Goal: Task Accomplishment & Management: Manage account settings

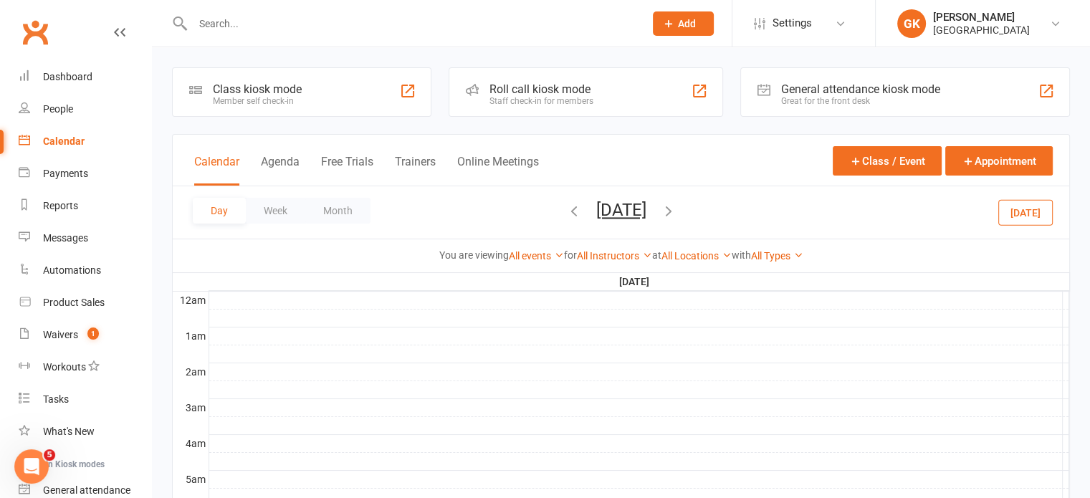
click at [236, 21] on input "text" at bounding box center [411, 24] width 446 height 20
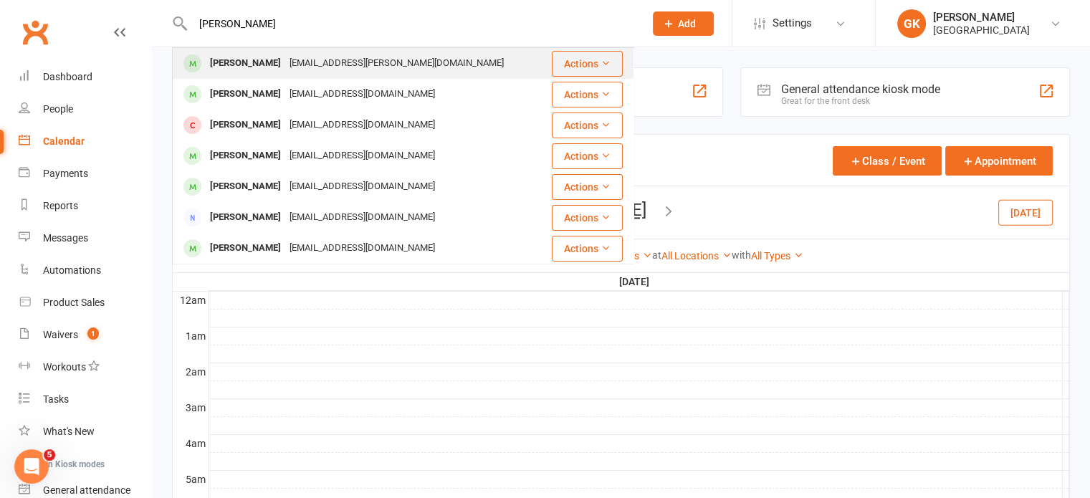
type input "riya"
click at [239, 69] on div "Riya Tatikonda" at bounding box center [246, 63] width 80 height 21
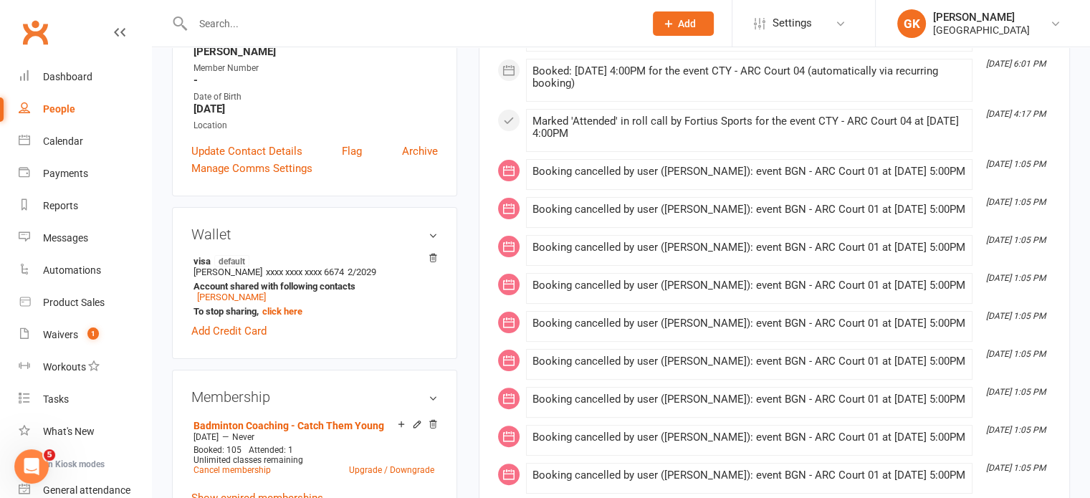
scroll to position [358, 0]
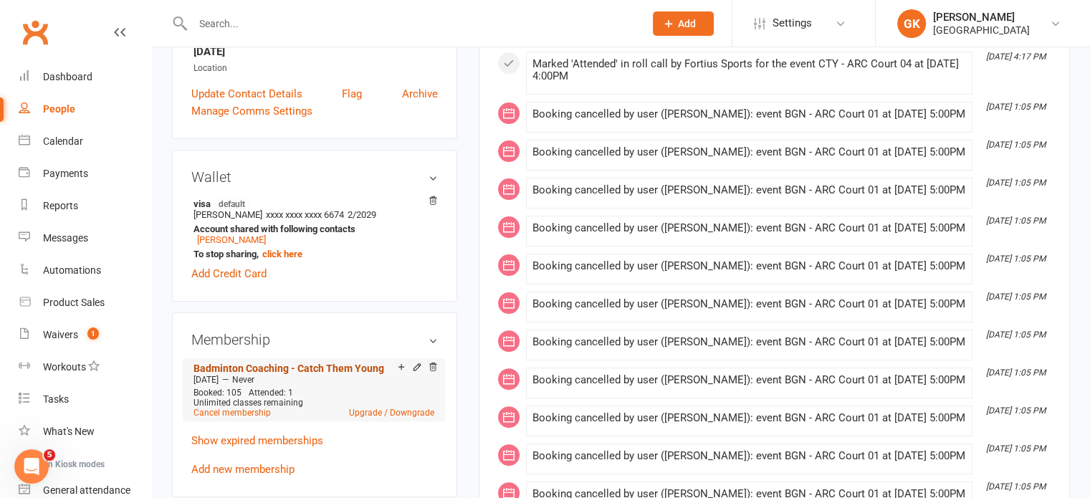
click at [314, 363] on link "Badminton Coaching - Catch Them Young" at bounding box center [288, 368] width 191 height 11
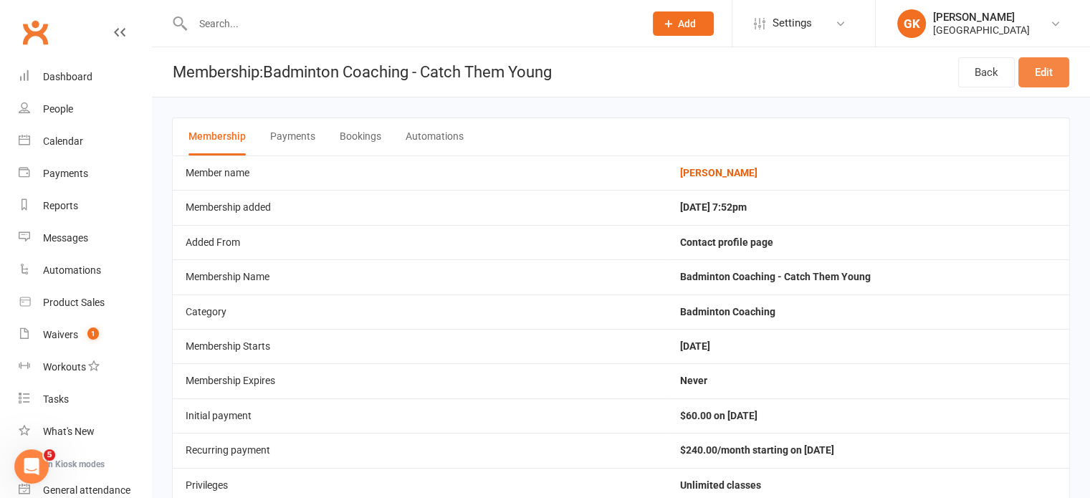
click at [1027, 85] on link "Edit" at bounding box center [1043, 72] width 51 height 30
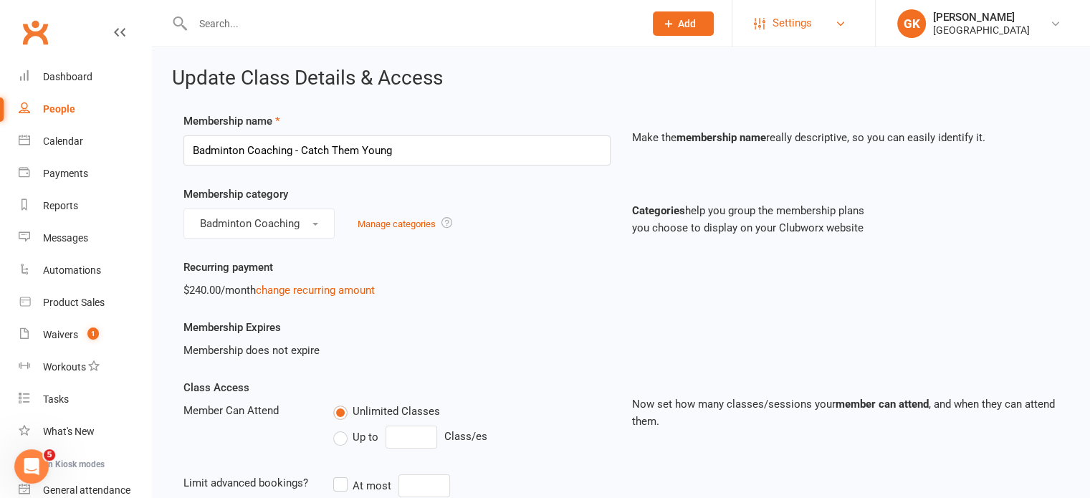
click at [825, 13] on link "Settings" at bounding box center [804, 23] width 100 height 32
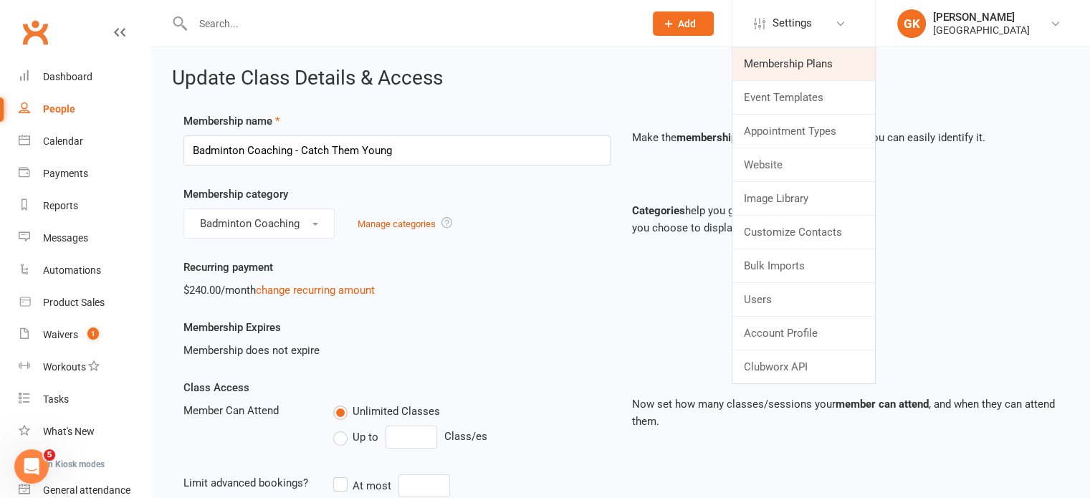
click at [815, 71] on link "Membership Plans" at bounding box center [803, 63] width 143 height 33
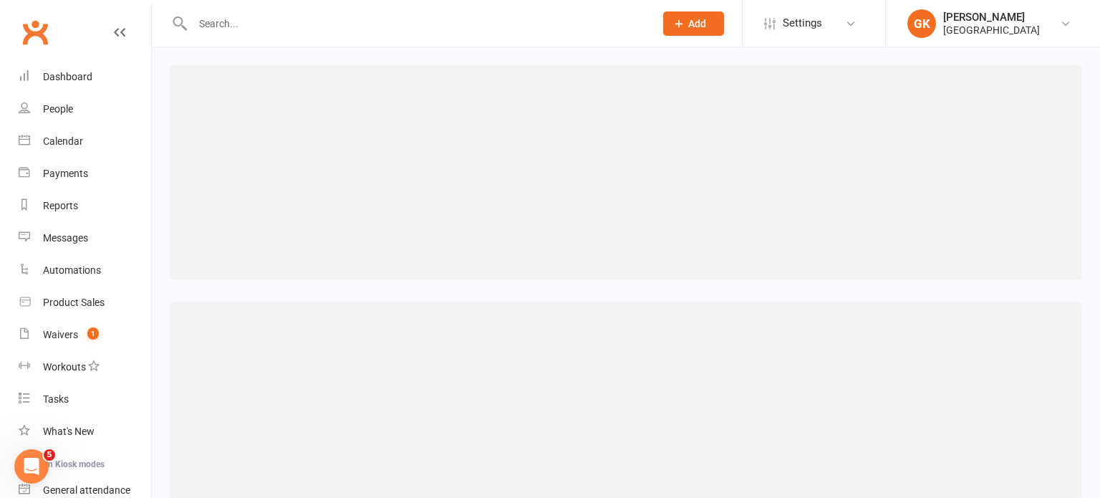
select select "100"
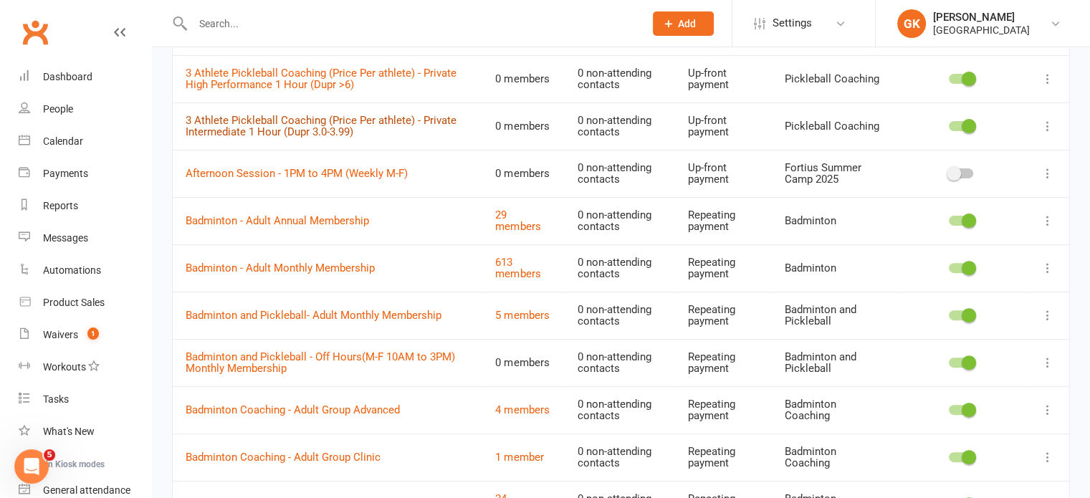
scroll to position [788, 0]
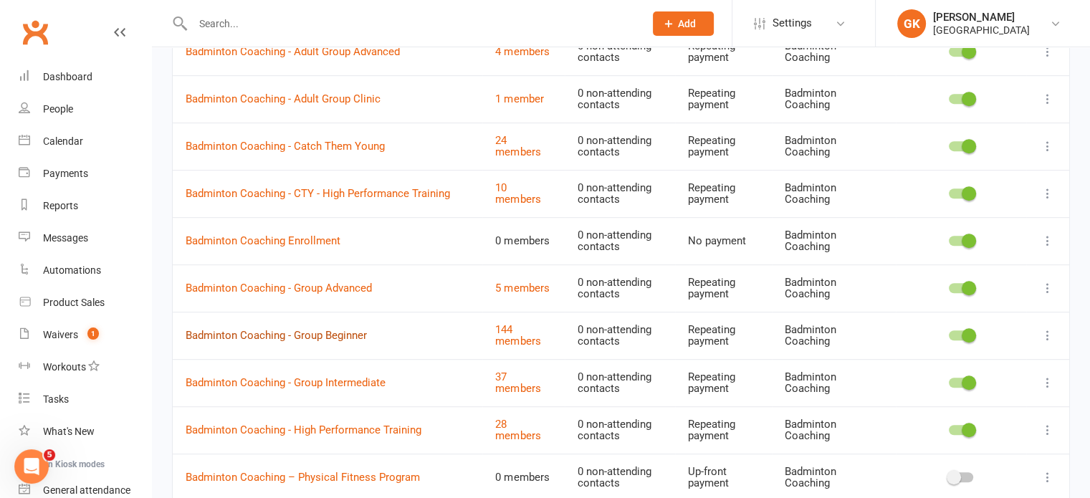
click at [347, 335] on link "Badminton Coaching - Group Beginner" at bounding box center [276, 335] width 181 height 13
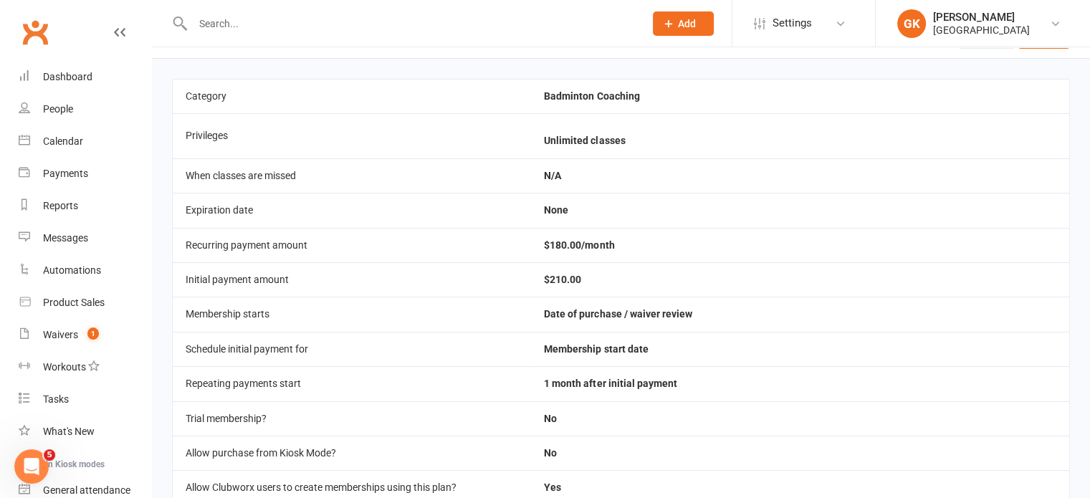
scroll to position [14, 0]
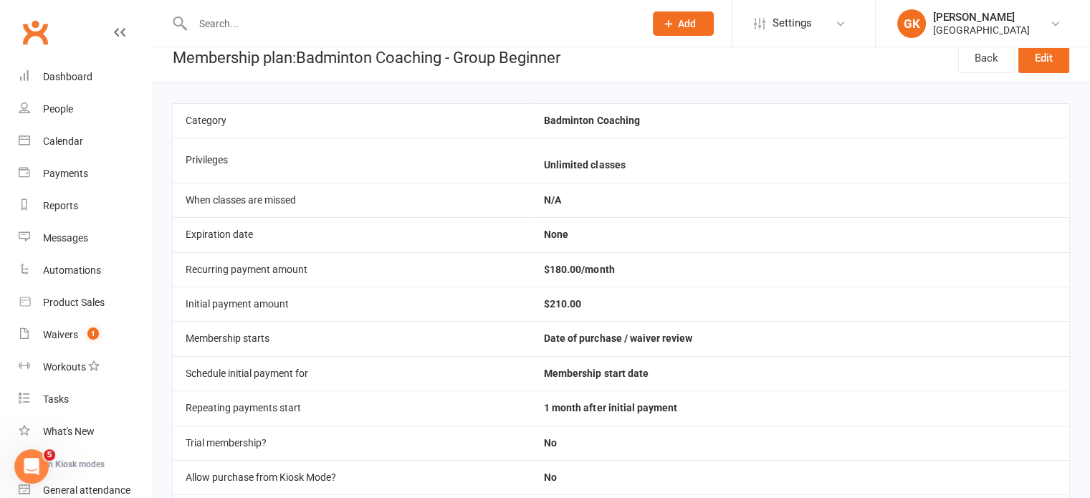
click at [1058, 47] on div "Prospect Member Non-attending contact Class / event Appointment Task Membership…" at bounding box center [545, 23] width 1090 height 47
click at [1058, 64] on link "Edit" at bounding box center [1043, 58] width 51 height 30
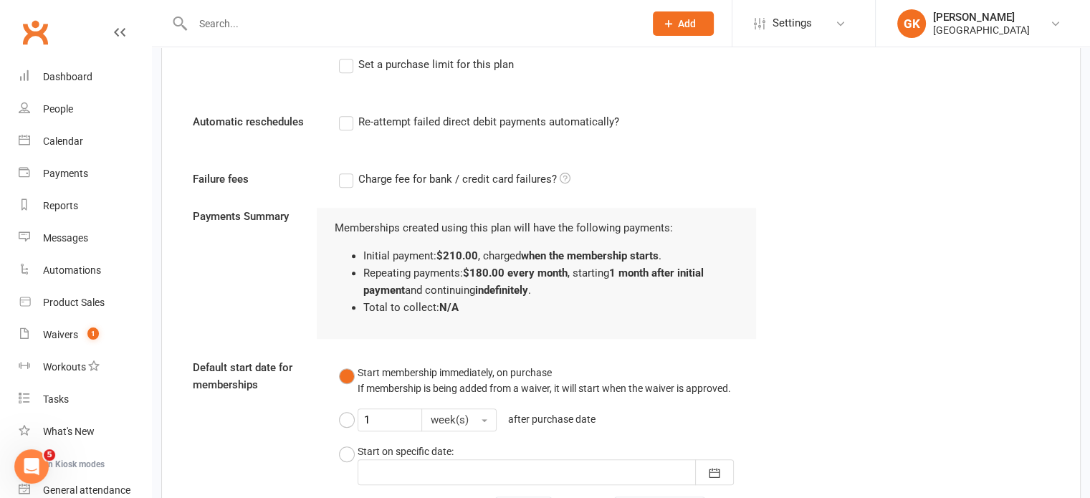
scroll to position [1430, 0]
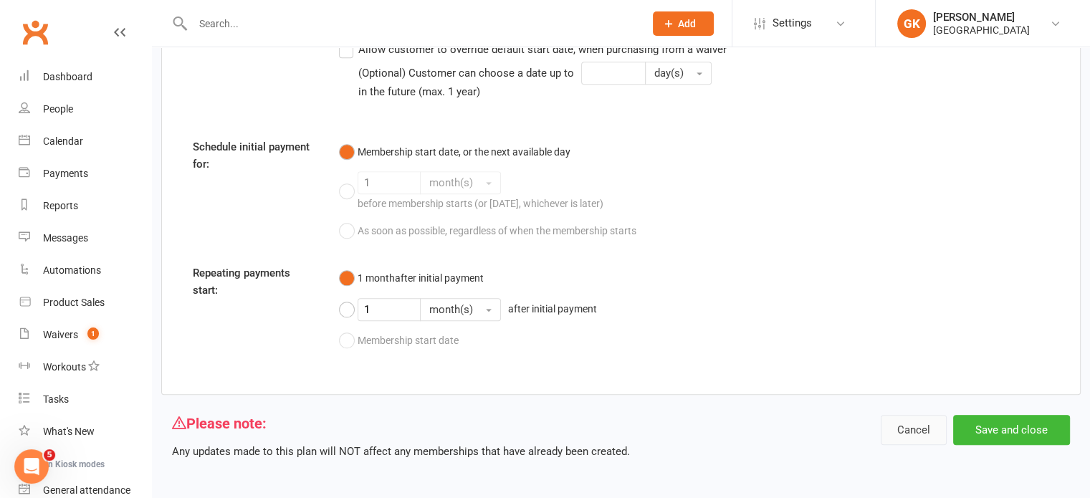
click at [904, 419] on button "Cancel" at bounding box center [913, 430] width 66 height 30
select select "100"
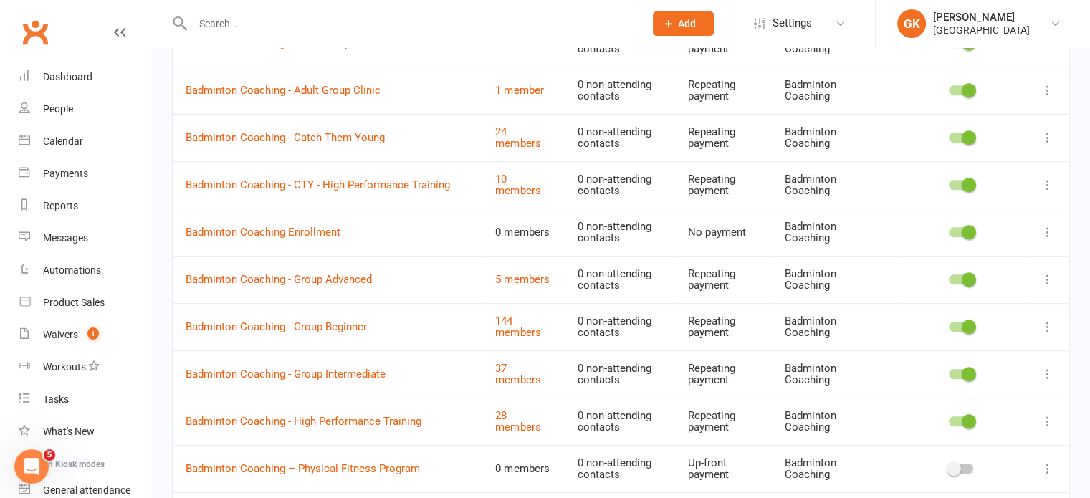
scroll to position [788, 0]
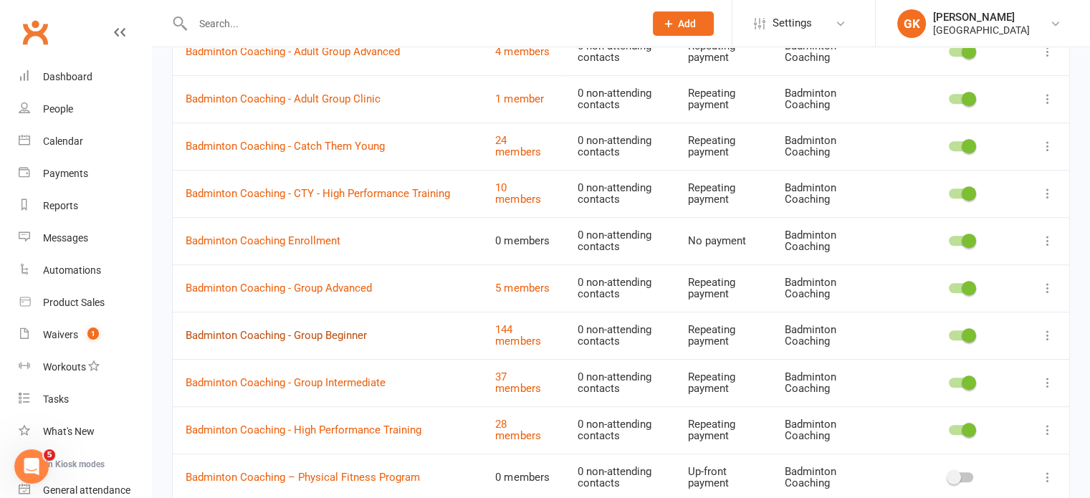
click at [344, 331] on link "Badminton Coaching - Group Beginner" at bounding box center [276, 335] width 181 height 13
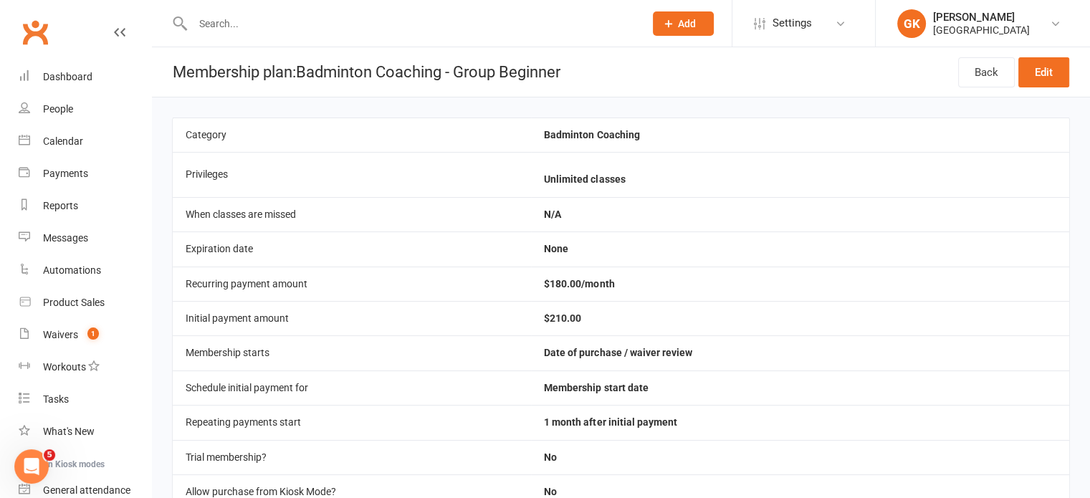
click at [261, 216] on td "When classes are missed" at bounding box center [352, 214] width 358 height 34
copy td "When classes are missed"
click at [1052, 57] on link "Edit" at bounding box center [1043, 72] width 51 height 30
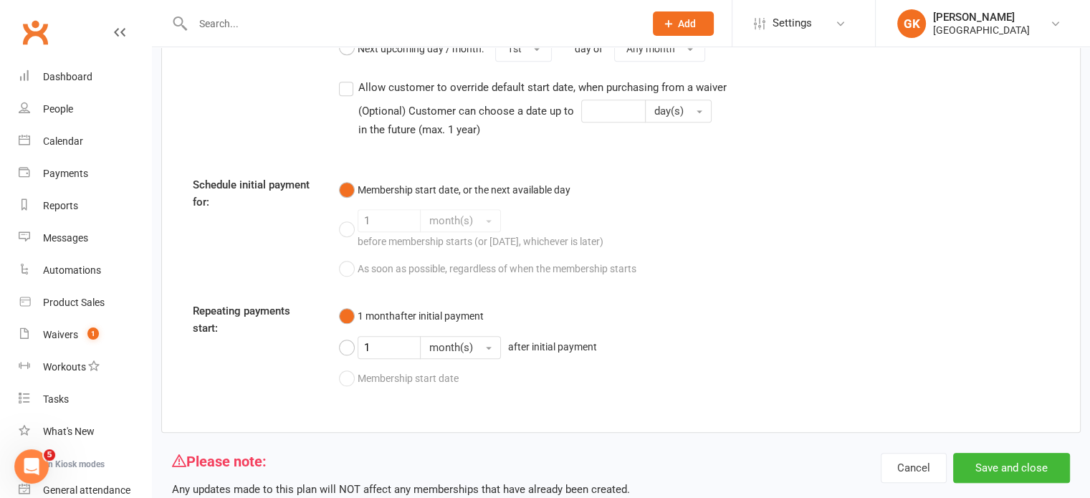
scroll to position [1430, 0]
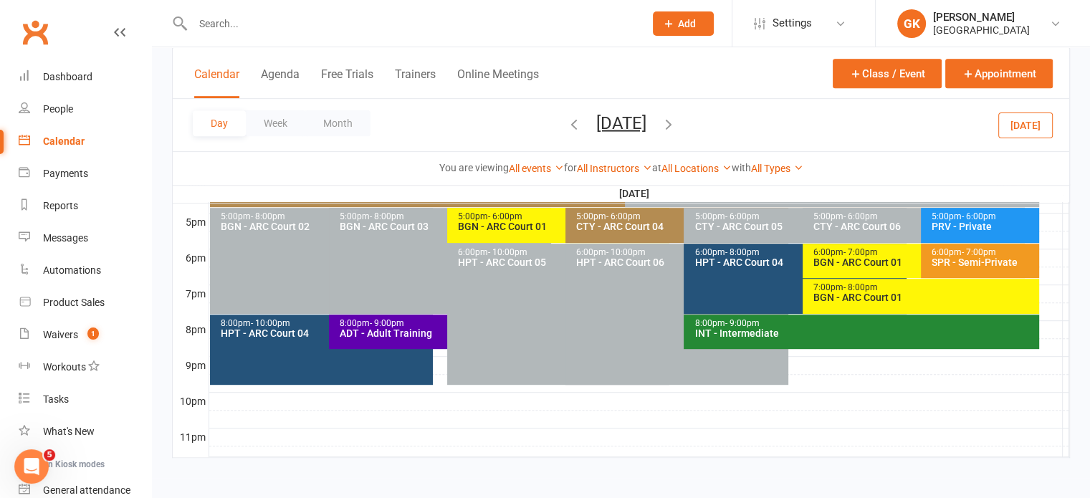
scroll to position [126, 0]
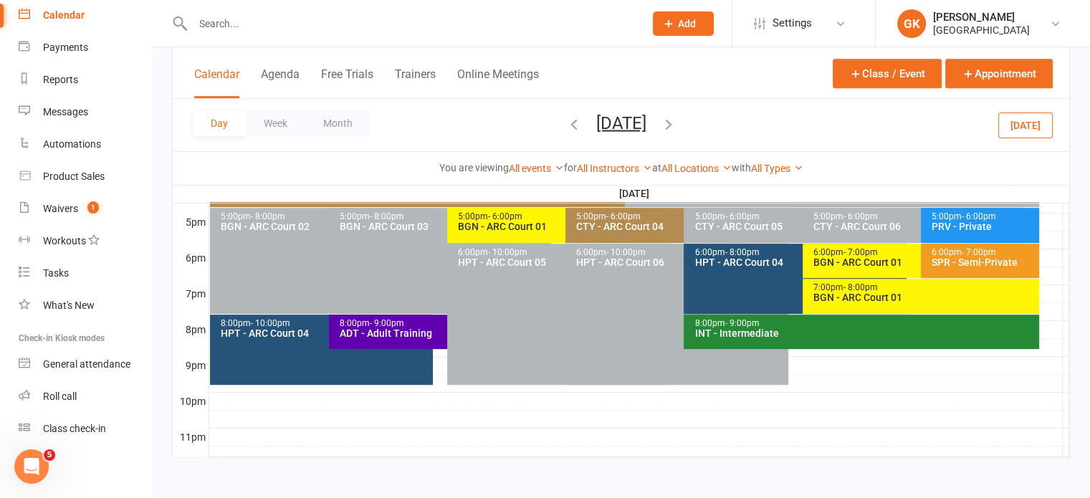
click at [490, 218] on span "- 6:00pm" at bounding box center [505, 216] width 34 height 10
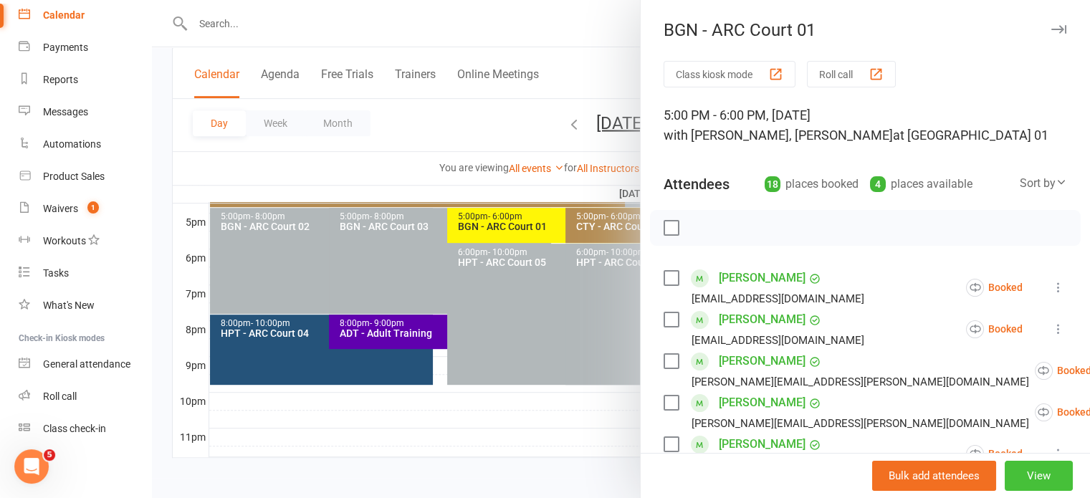
click at [1012, 473] on button "View" at bounding box center [1038, 476] width 68 height 30
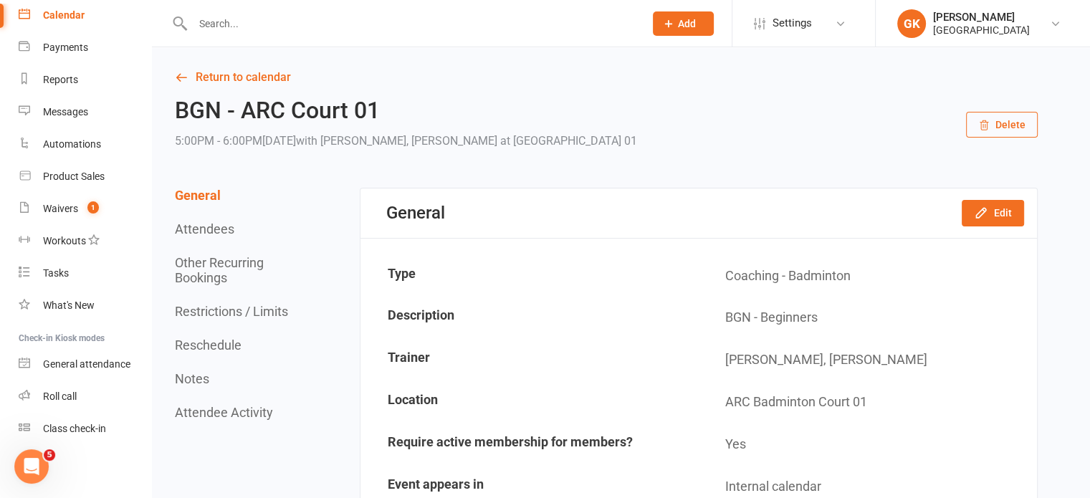
click at [219, 345] on button "Reschedule" at bounding box center [208, 344] width 67 height 15
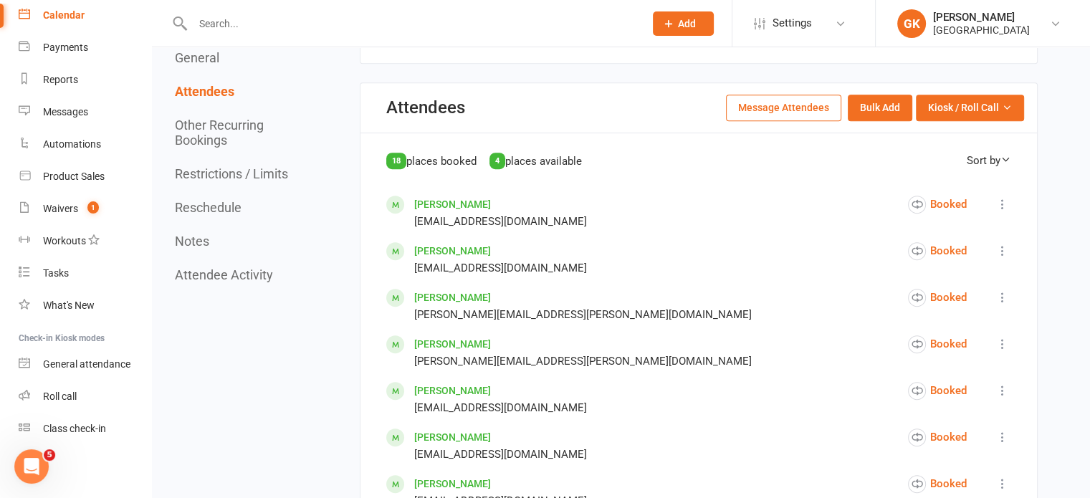
scroll to position [556, 0]
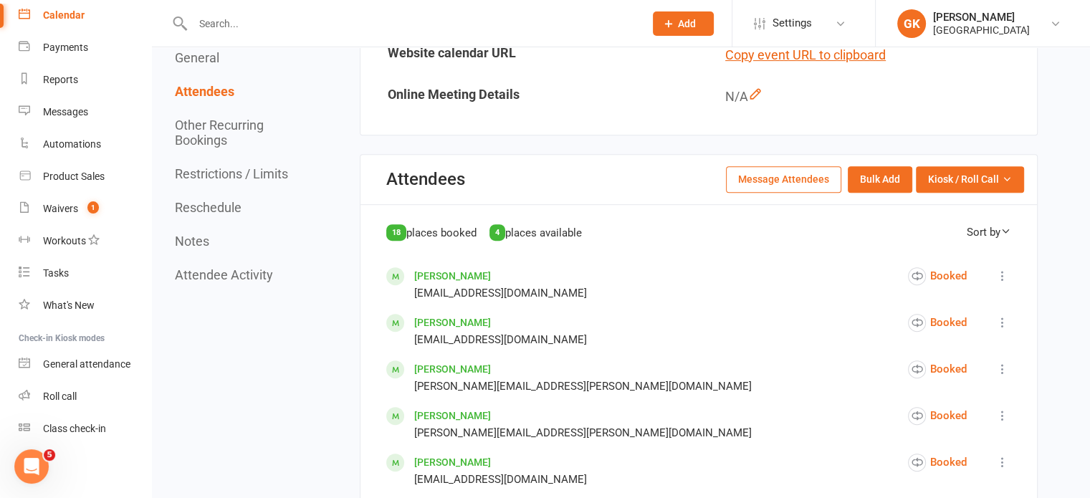
click at [997, 270] on icon at bounding box center [1002, 276] width 14 height 14
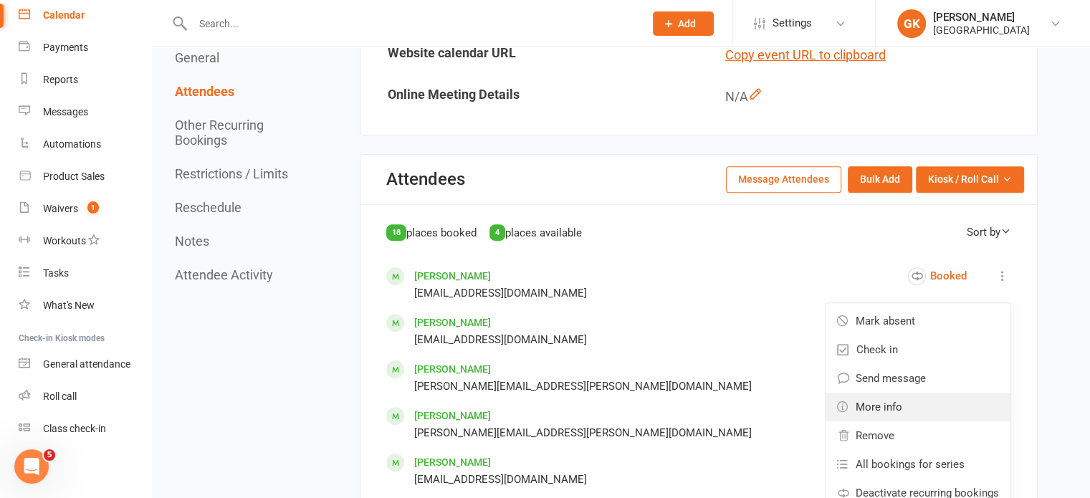
click at [913, 405] on link "More info" at bounding box center [917, 407] width 185 height 29
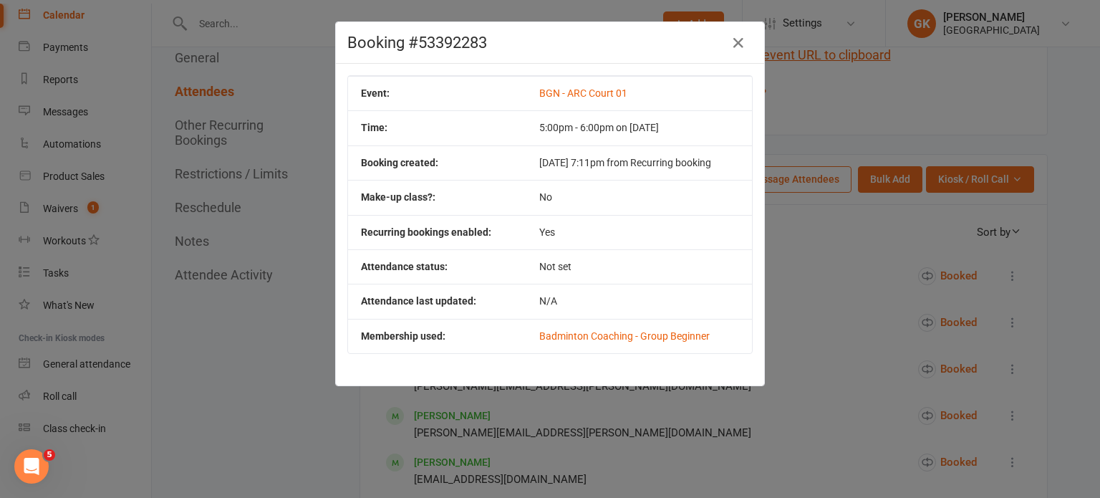
click at [527, 201] on td "No" at bounding box center [640, 197] width 226 height 34
click at [732, 45] on icon "button" at bounding box center [738, 42] width 17 height 17
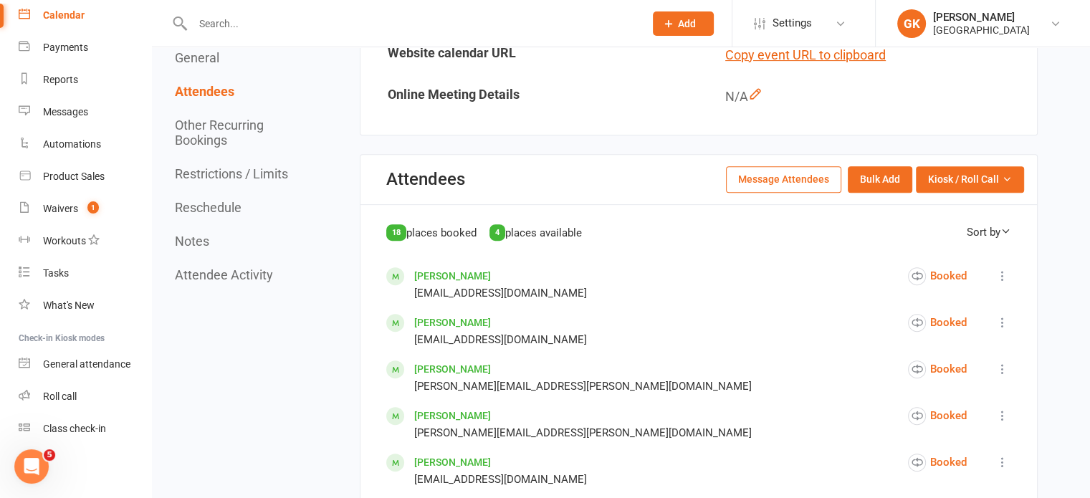
click at [1003, 269] on icon at bounding box center [1002, 276] width 14 height 14
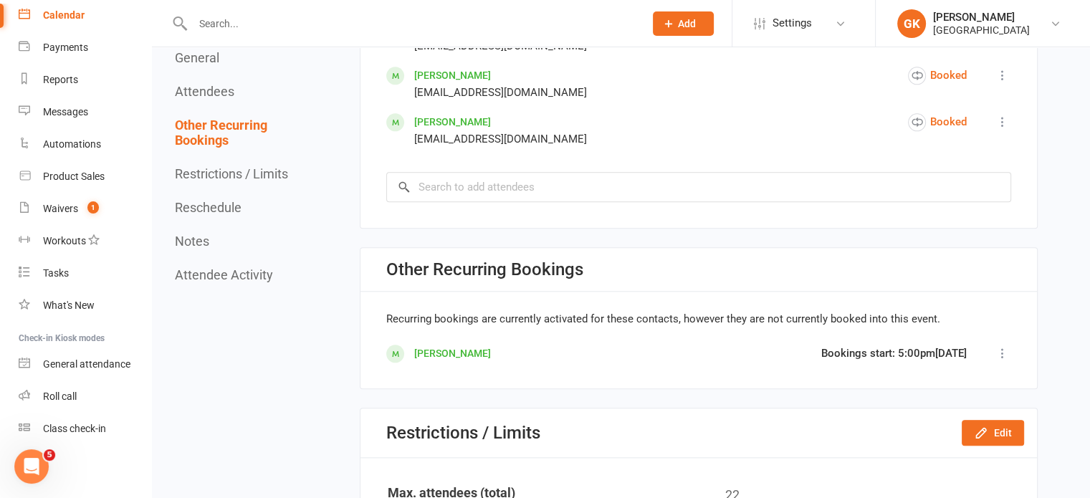
scroll to position [1487, 0]
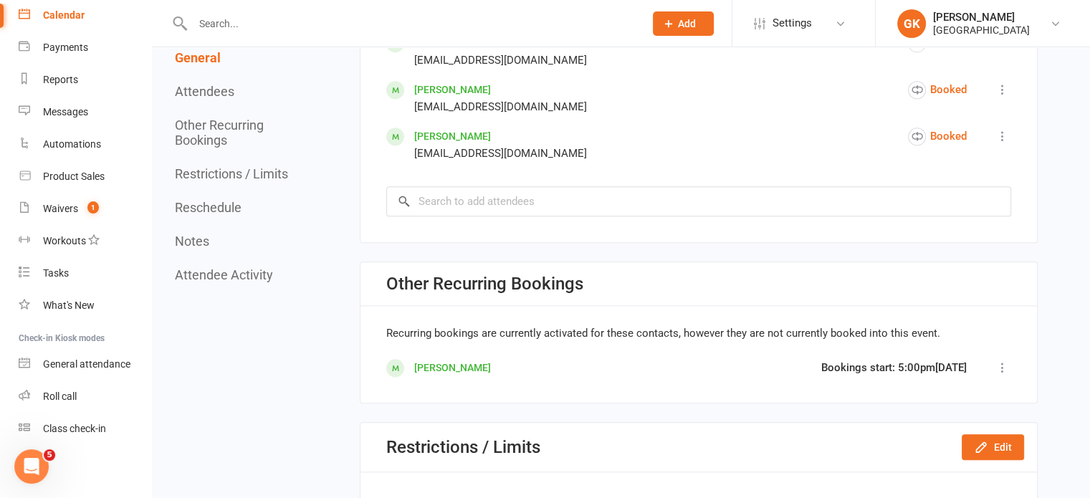
click at [1001, 360] on icon at bounding box center [1002, 367] width 14 height 14
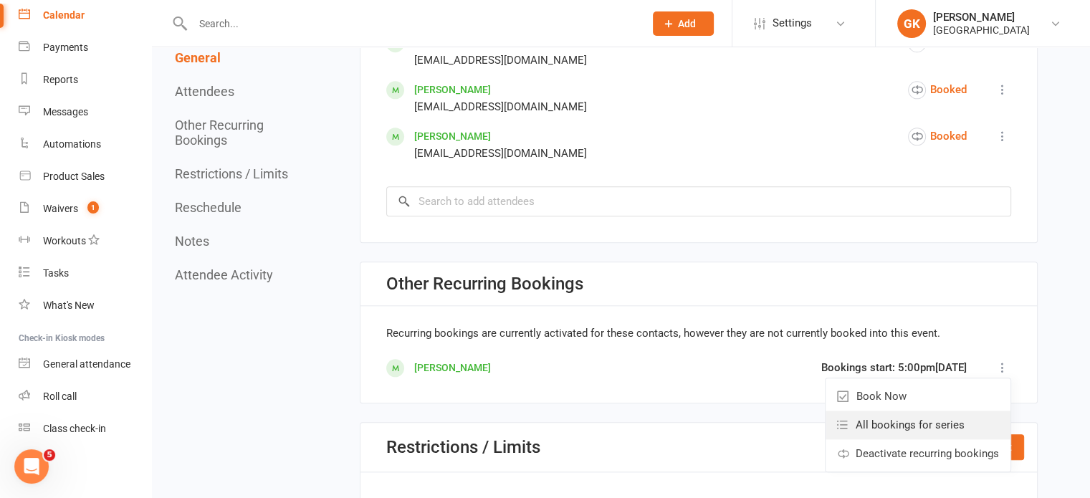
click at [911, 421] on span "All bookings for series" at bounding box center [909, 424] width 109 height 17
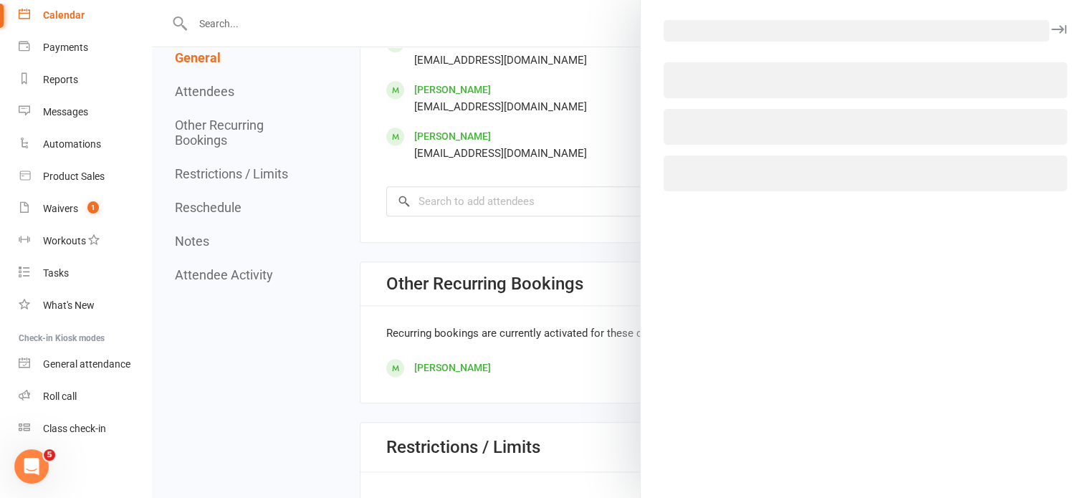
select select "all"
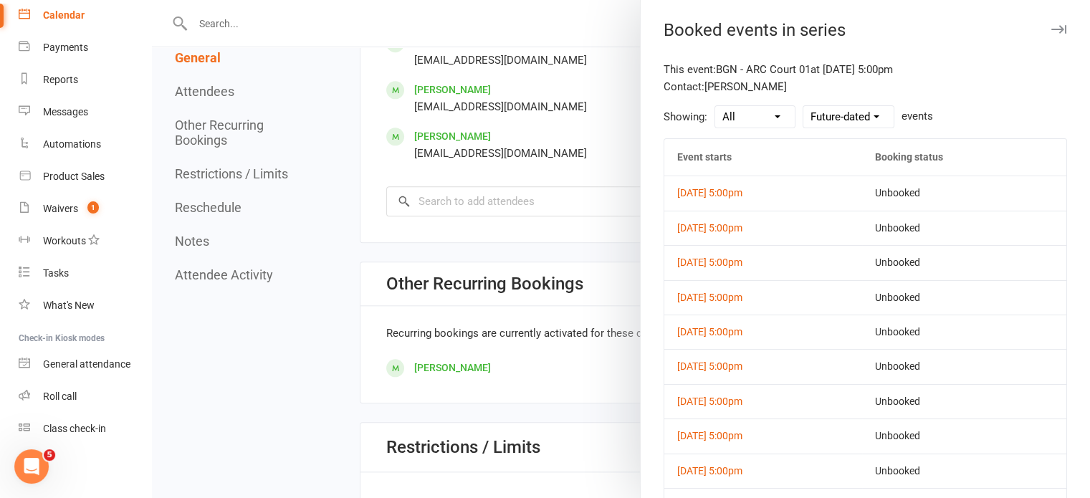
click at [568, 350] on div at bounding box center [621, 249] width 938 height 498
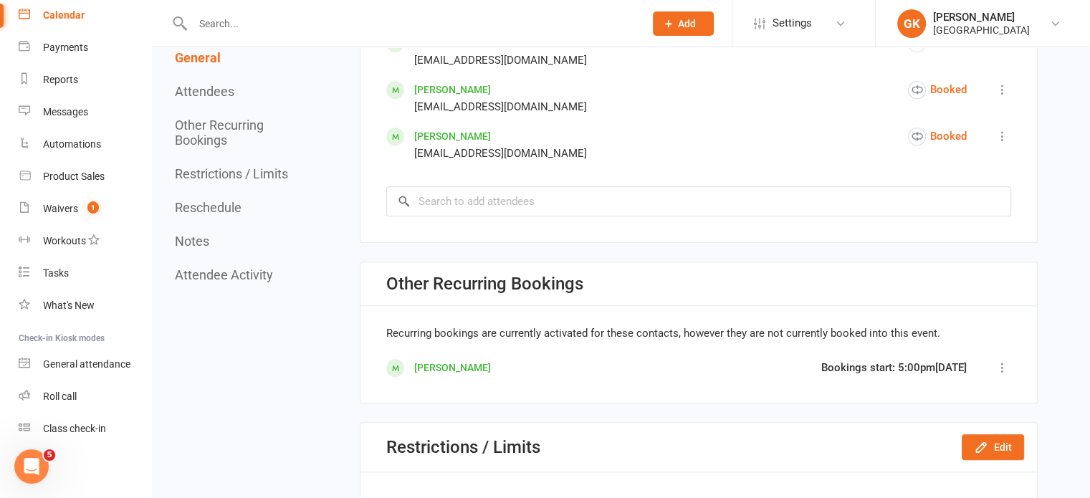
click at [1000, 361] on icon at bounding box center [1002, 367] width 14 height 14
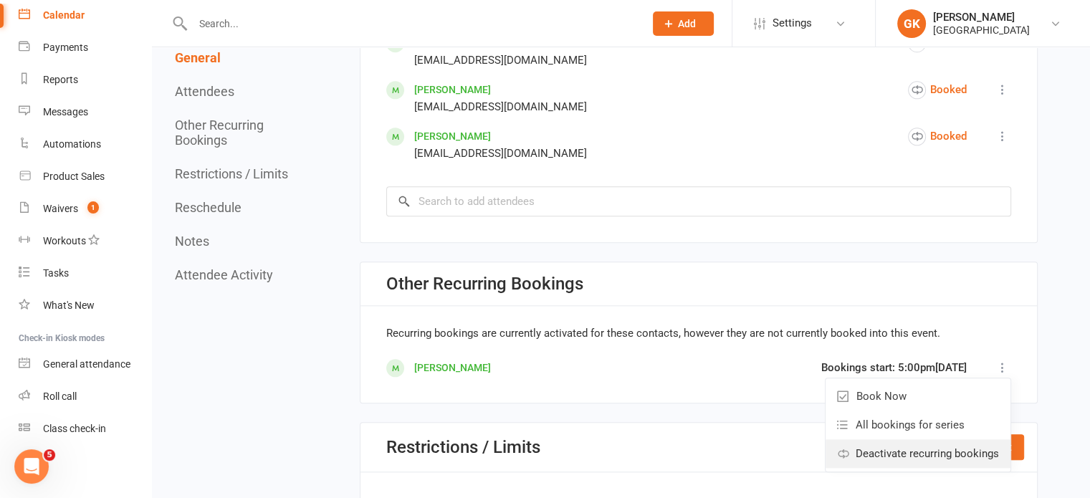
click at [941, 451] on span "Deactivate recurring bookings" at bounding box center [926, 453] width 143 height 17
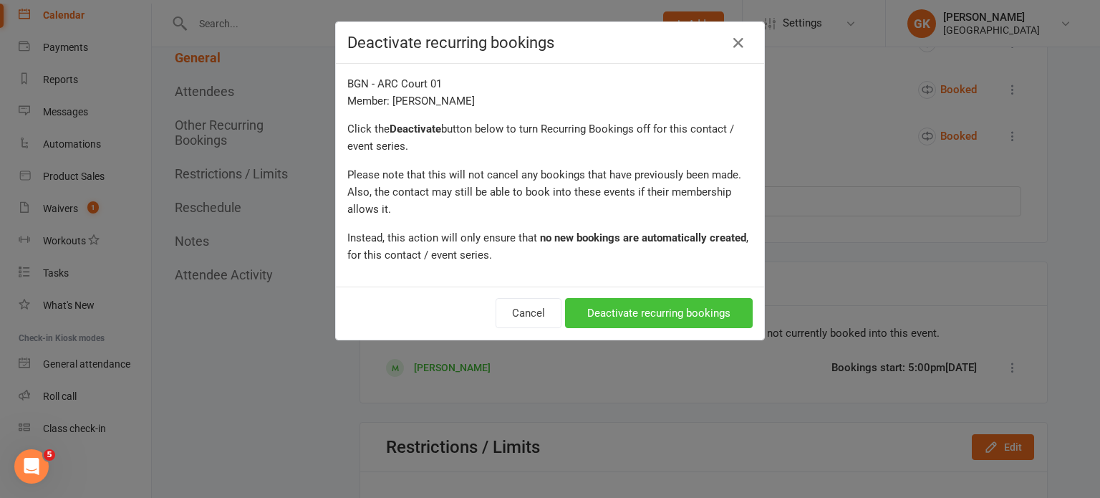
click at [677, 298] on button "Deactivate recurring bookings" at bounding box center [659, 313] width 188 height 30
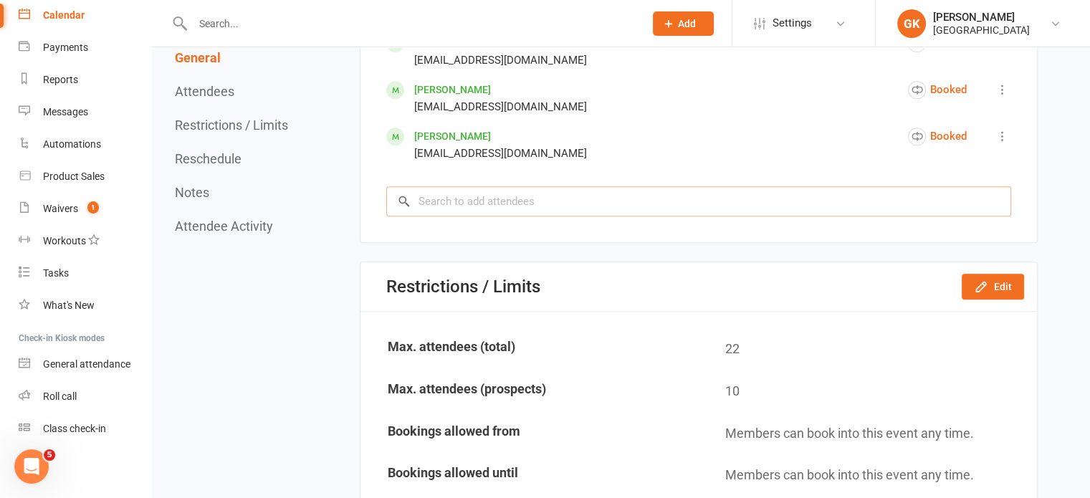
click at [612, 195] on input "search" at bounding box center [698, 201] width 625 height 30
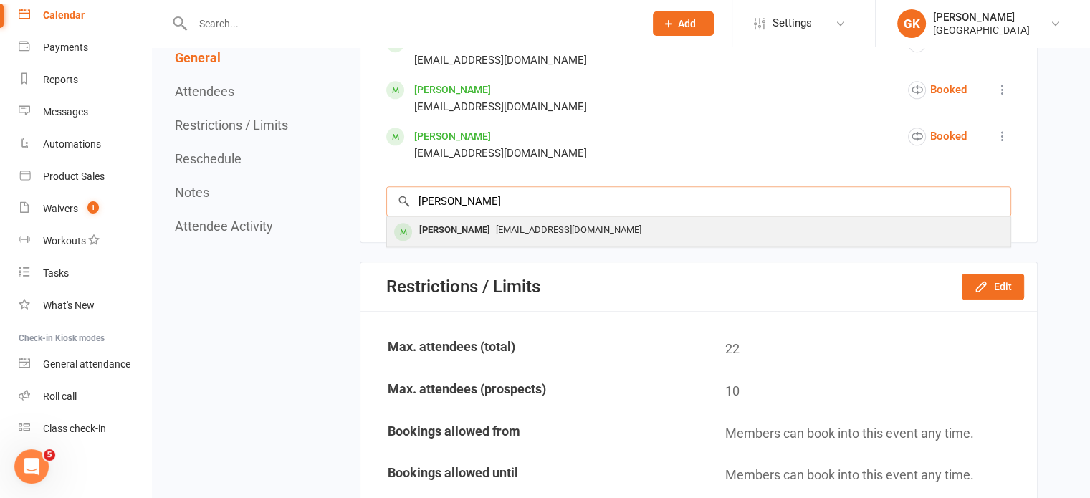
type input "[PERSON_NAME]"
click at [496, 229] on span "[EMAIL_ADDRESS][DOMAIN_NAME]" at bounding box center [568, 229] width 145 height 11
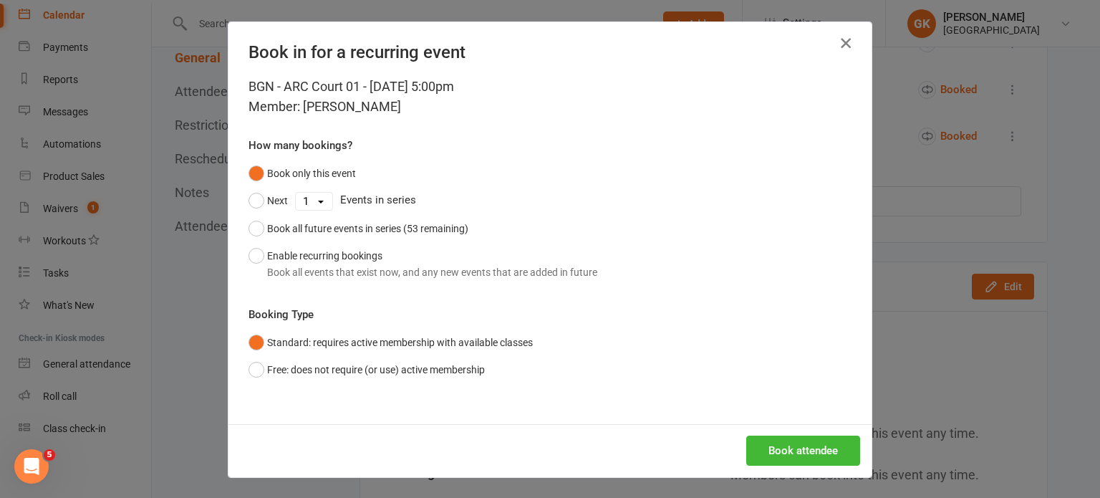
click at [835, 45] on button "button" at bounding box center [846, 43] width 23 height 23
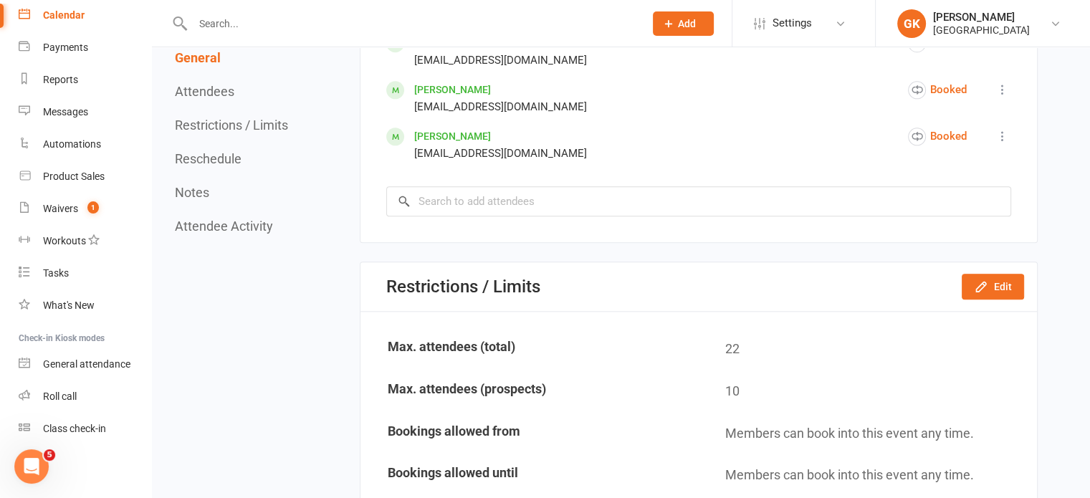
click at [1000, 129] on icon at bounding box center [1002, 136] width 14 height 14
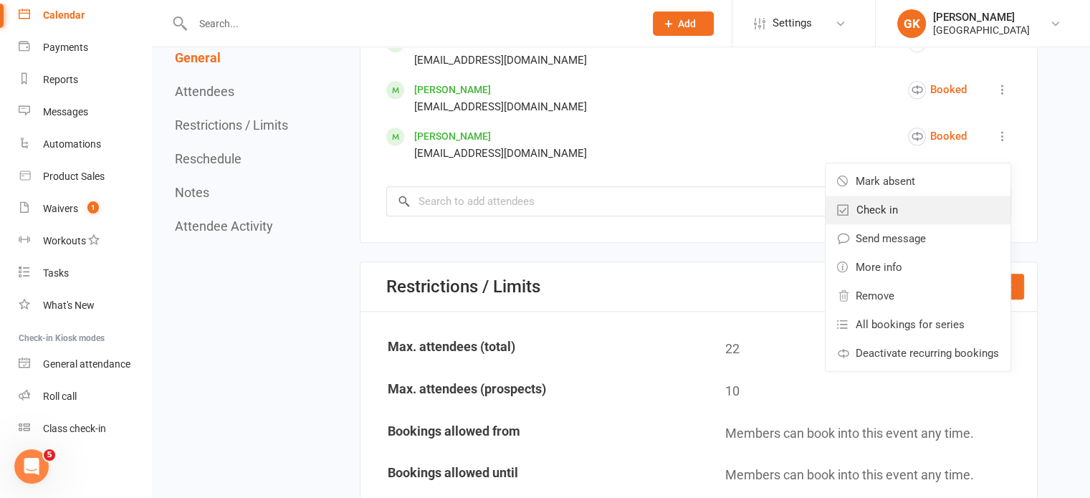
click at [887, 211] on span "Check in" at bounding box center [877, 209] width 42 height 17
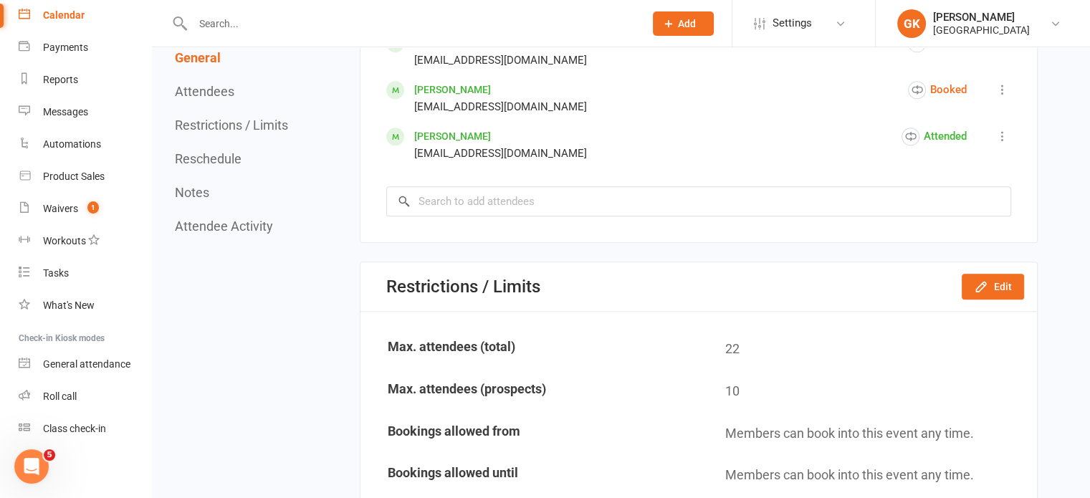
click at [1003, 134] on icon at bounding box center [1002, 136] width 14 height 14
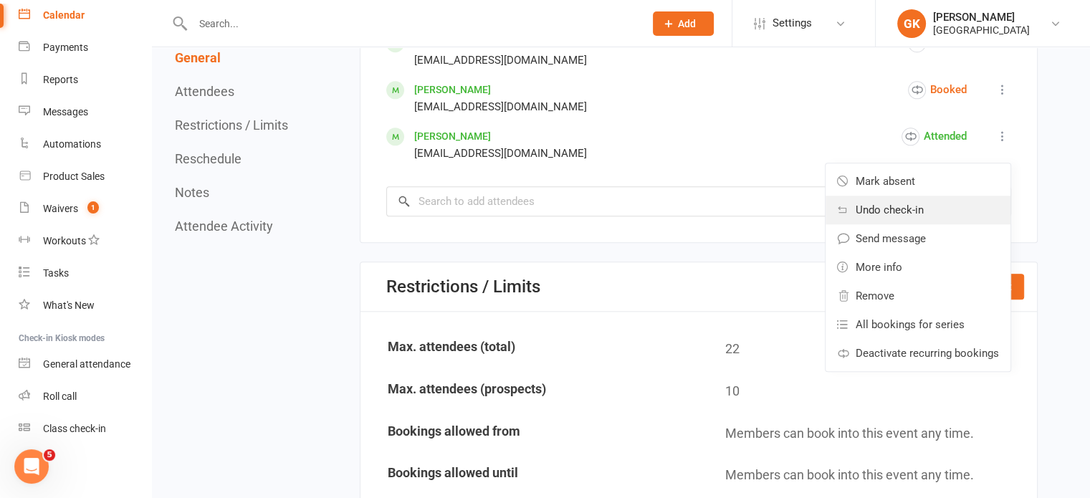
click at [903, 204] on span "Undo check-in" at bounding box center [889, 209] width 68 height 17
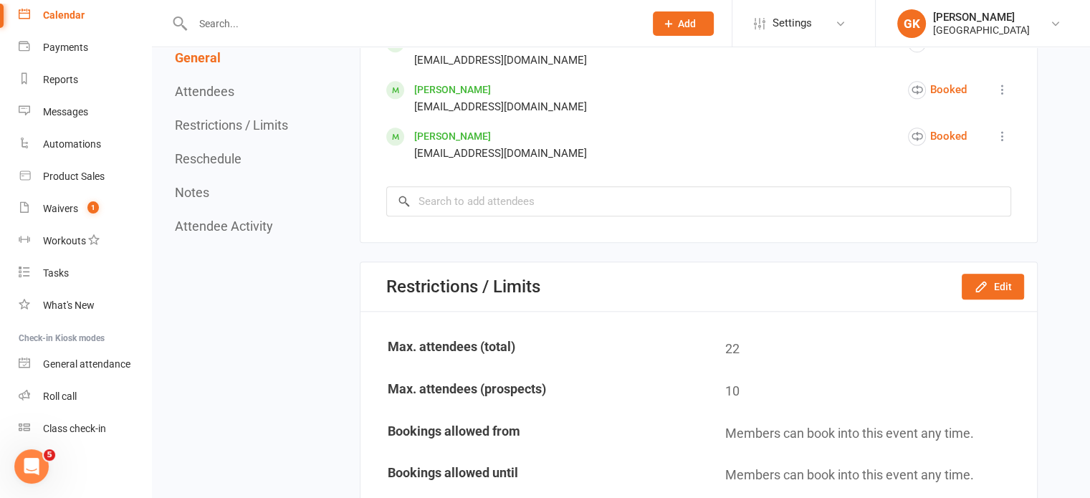
click at [1000, 129] on icon at bounding box center [1002, 136] width 14 height 14
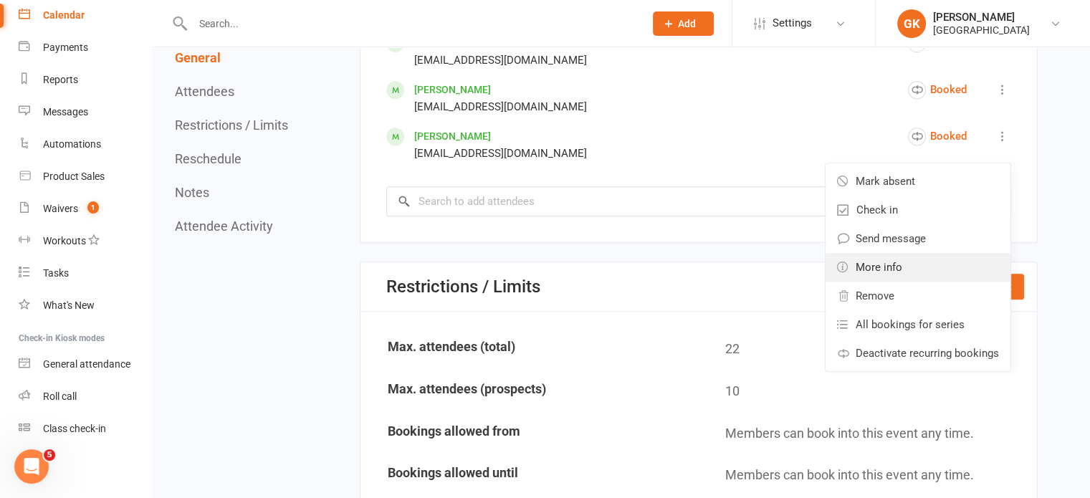
click at [893, 259] on span "More info" at bounding box center [878, 267] width 47 height 17
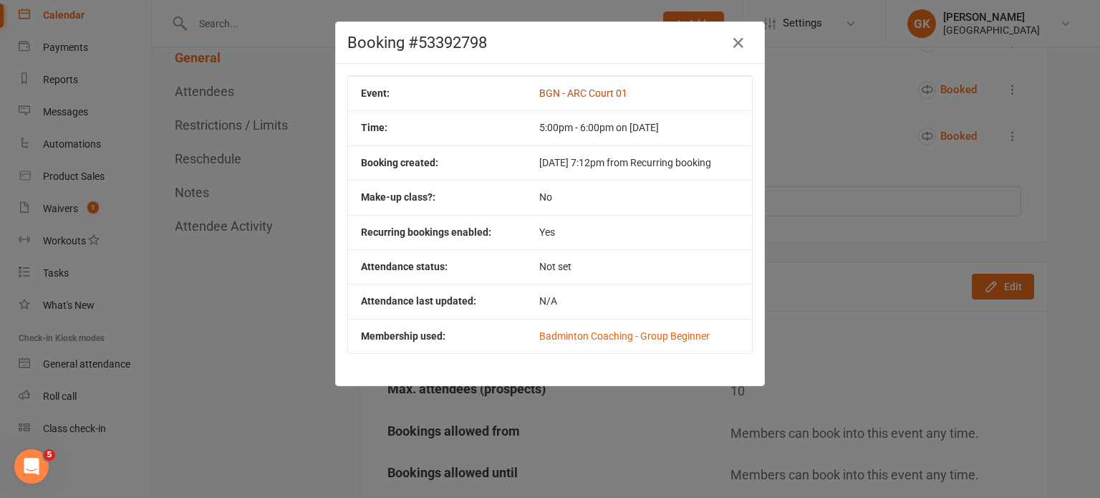
click at [582, 94] on link "BGN - ARC Court 01" at bounding box center [583, 92] width 88 height 11
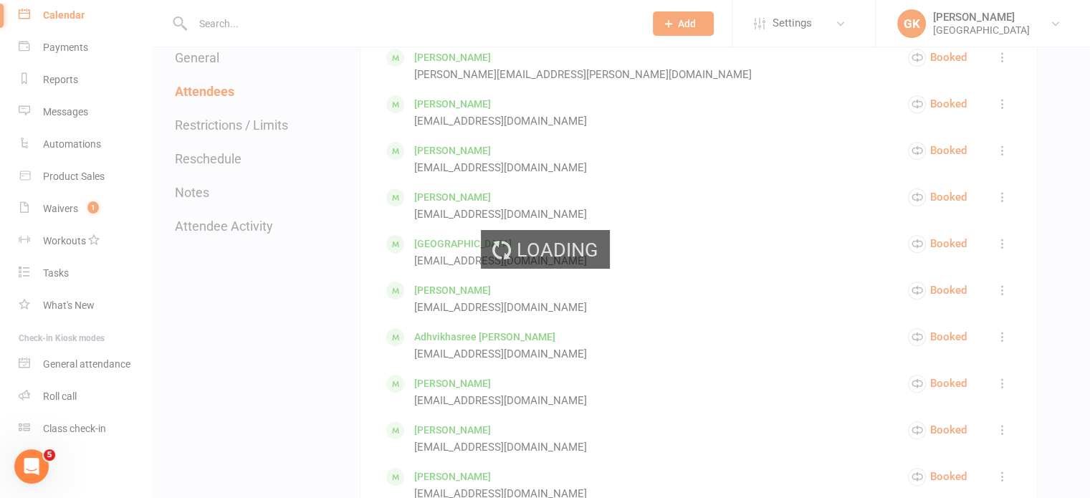
scroll to position [843, 0]
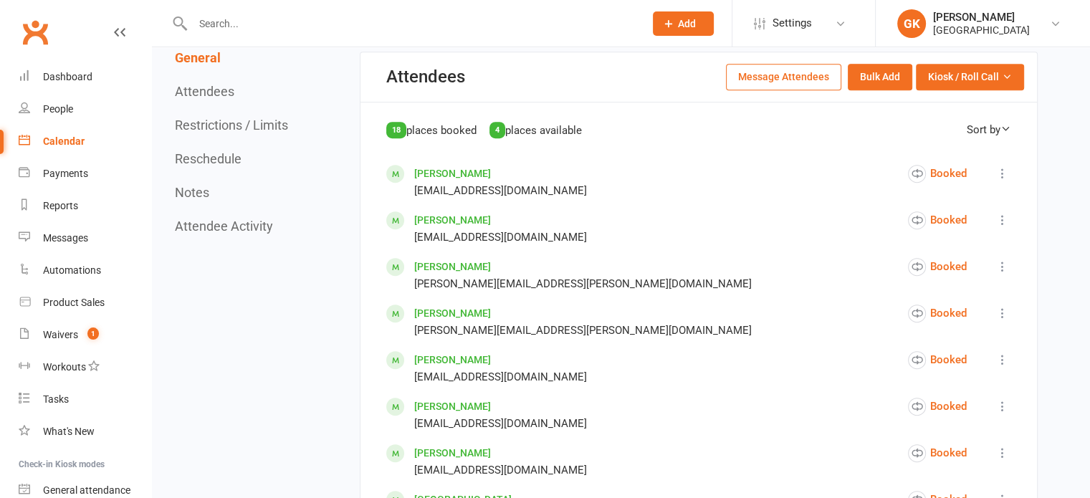
scroll to position [771, 0]
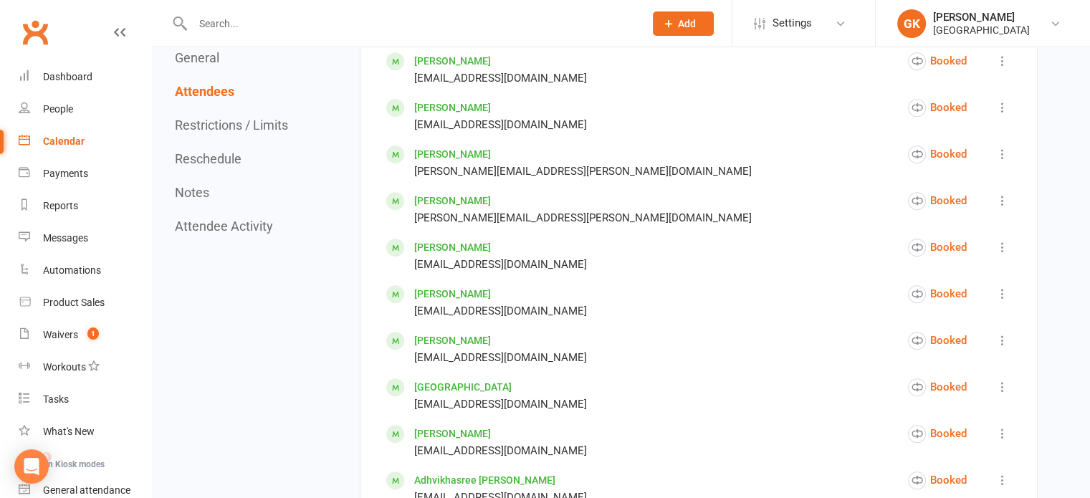
click at [1000, 198] on icon at bounding box center [1002, 200] width 14 height 14
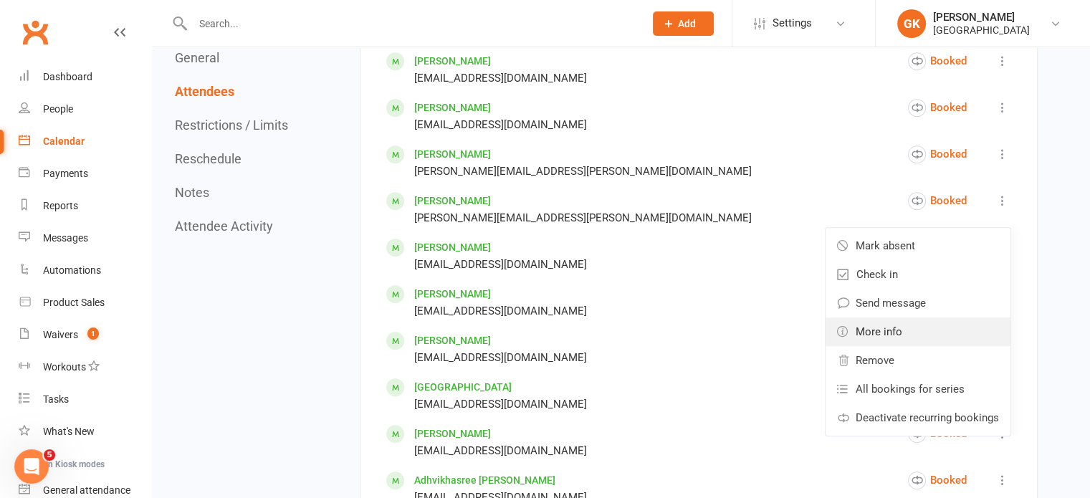
click at [899, 329] on span "More info" at bounding box center [878, 331] width 47 height 17
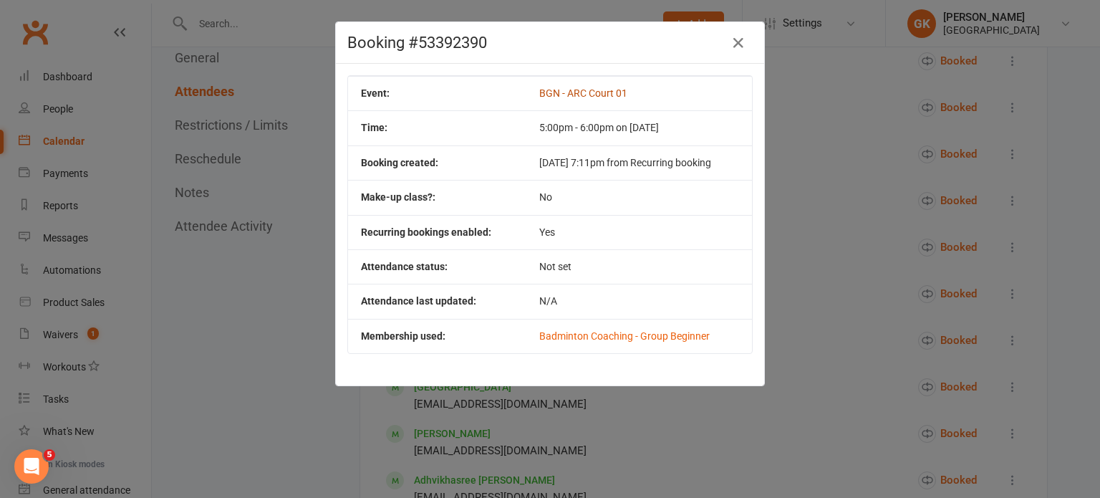
click at [545, 94] on link "BGN - ARC Court 01" at bounding box center [583, 92] width 88 height 11
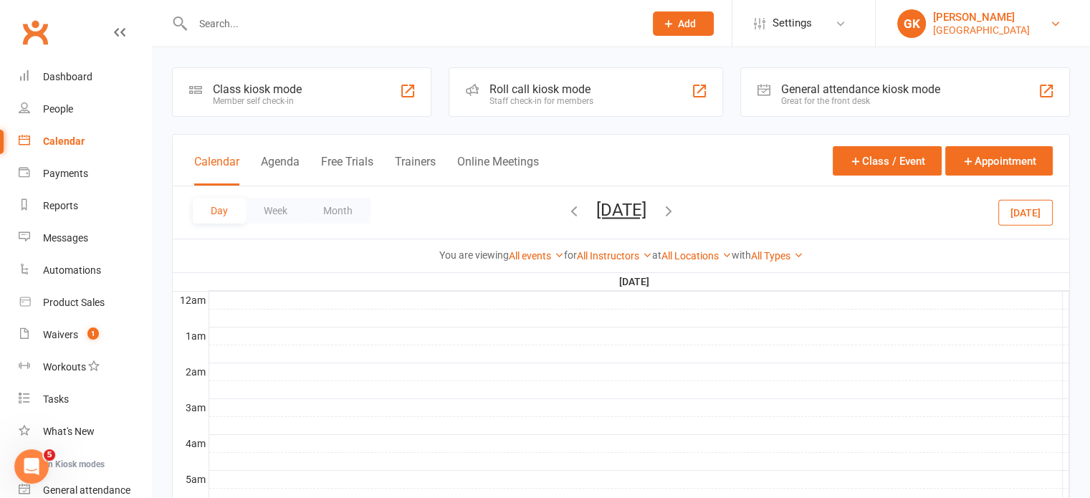
click at [1007, 19] on div "[PERSON_NAME]" at bounding box center [981, 17] width 97 height 13
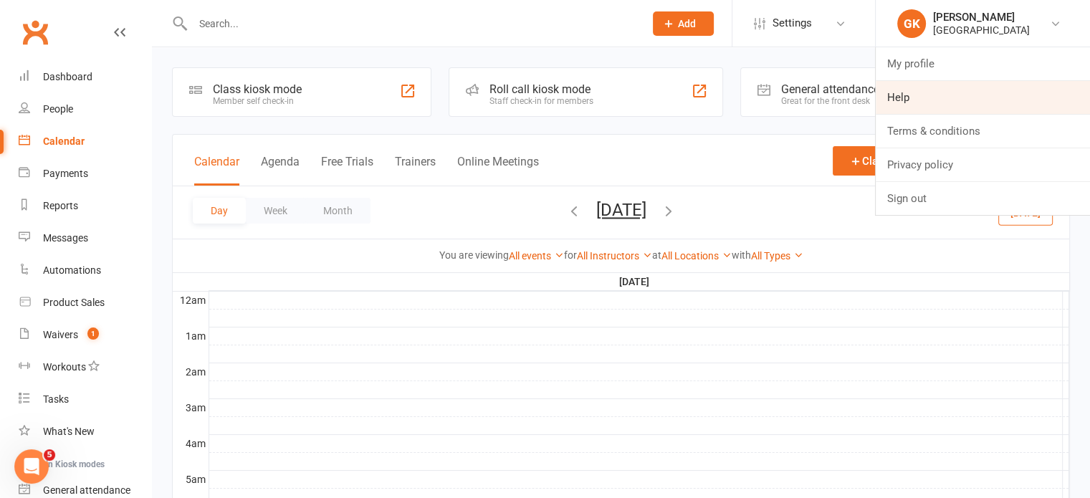
click at [949, 95] on link "Help" at bounding box center [982, 97] width 214 height 33
